Goal: Task Accomplishment & Management: Manage account settings

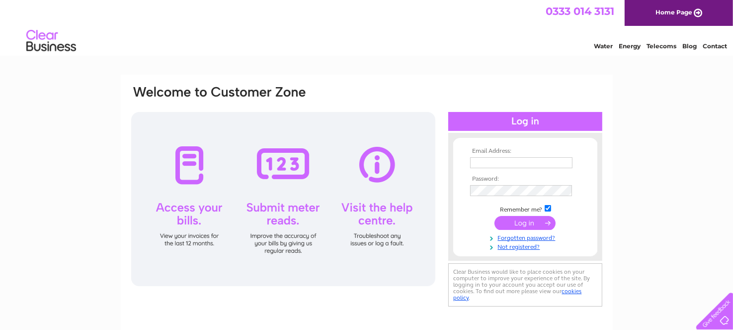
type input "[EMAIL_ADDRESS][DOMAIN_NAME]"
click at [518, 223] on input "submit" at bounding box center [525, 223] width 61 height 14
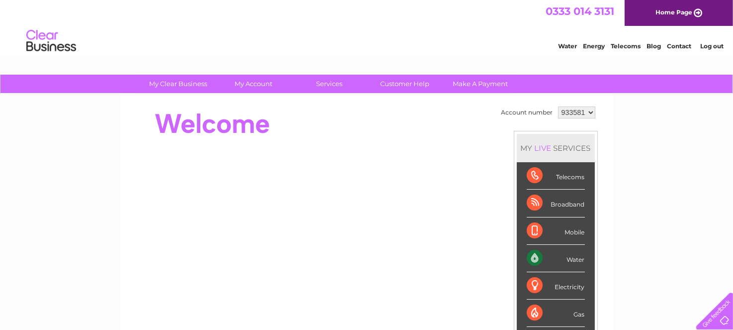
click at [571, 257] on div "Water" at bounding box center [556, 258] width 58 height 27
click at [574, 256] on div "Water" at bounding box center [556, 258] width 58 height 27
click at [544, 257] on div "Water" at bounding box center [556, 258] width 58 height 27
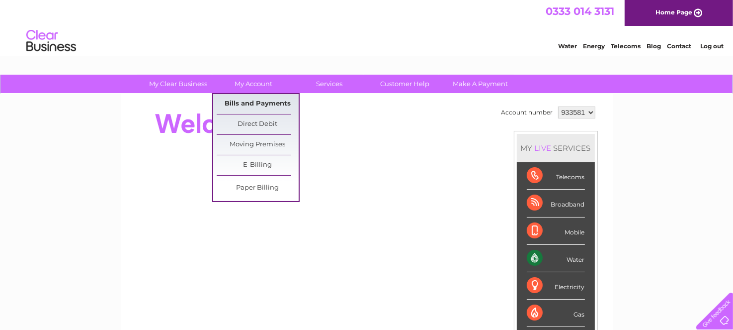
click at [263, 99] on link "Bills and Payments" at bounding box center [258, 104] width 82 height 20
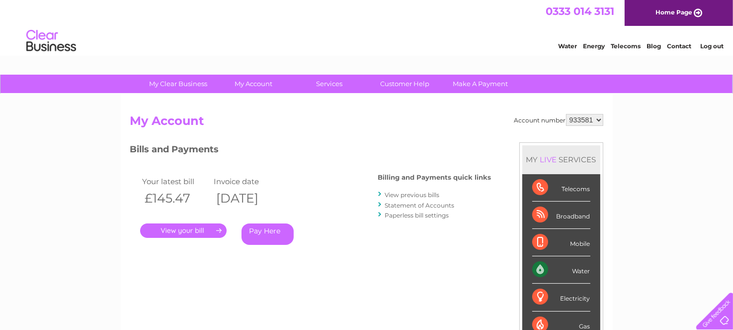
click at [189, 231] on link "." at bounding box center [183, 230] width 86 height 14
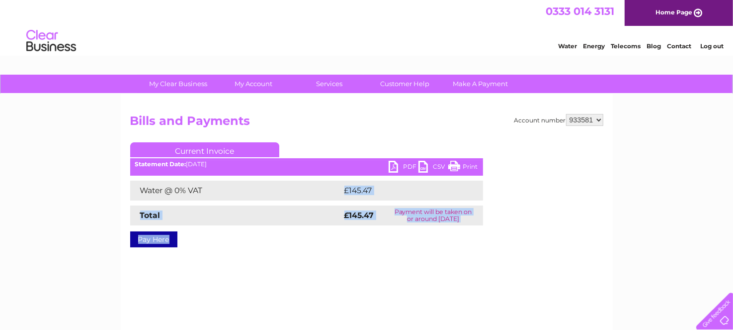
drag, startPoint x: 0, startPoint y: 0, endPoint x: 303, endPoint y: 198, distance: 362.3
click at [303, 198] on div "Current Invoice PDF CSV Print Statement Date: 02/10/2025" at bounding box center [306, 192] width 353 height 101
click at [394, 167] on link "PDF" at bounding box center [404, 168] width 30 height 14
click at [395, 168] on link "PDF" at bounding box center [404, 168] width 30 height 14
